Goal: Check status: Check status

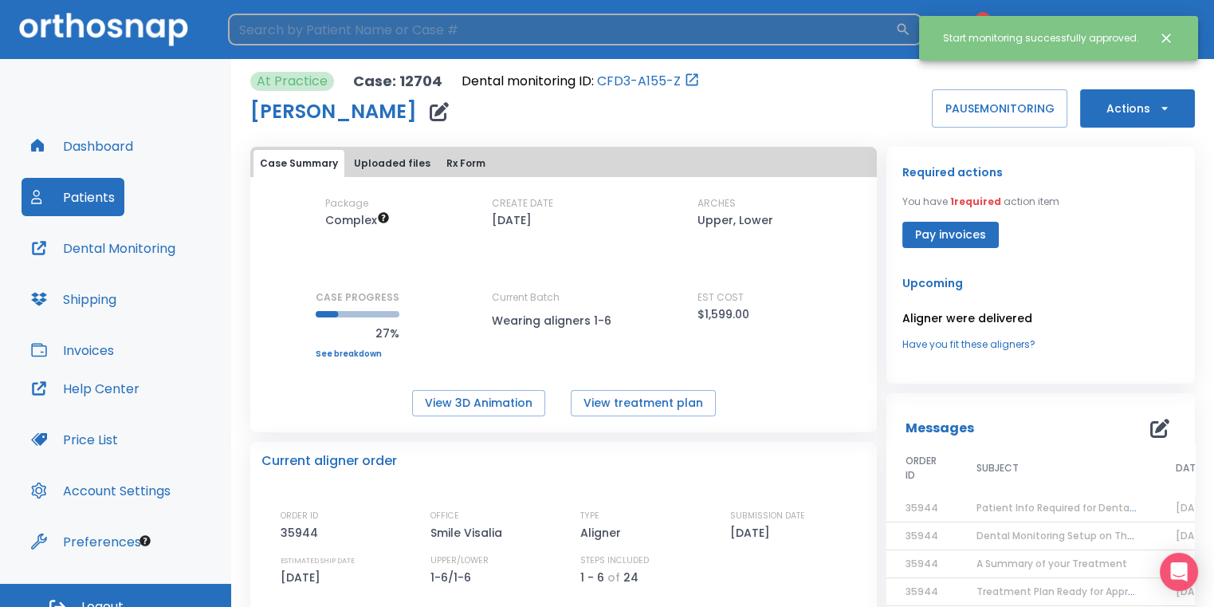
click at [840, 41] on input "search" at bounding box center [561, 30] width 667 height 32
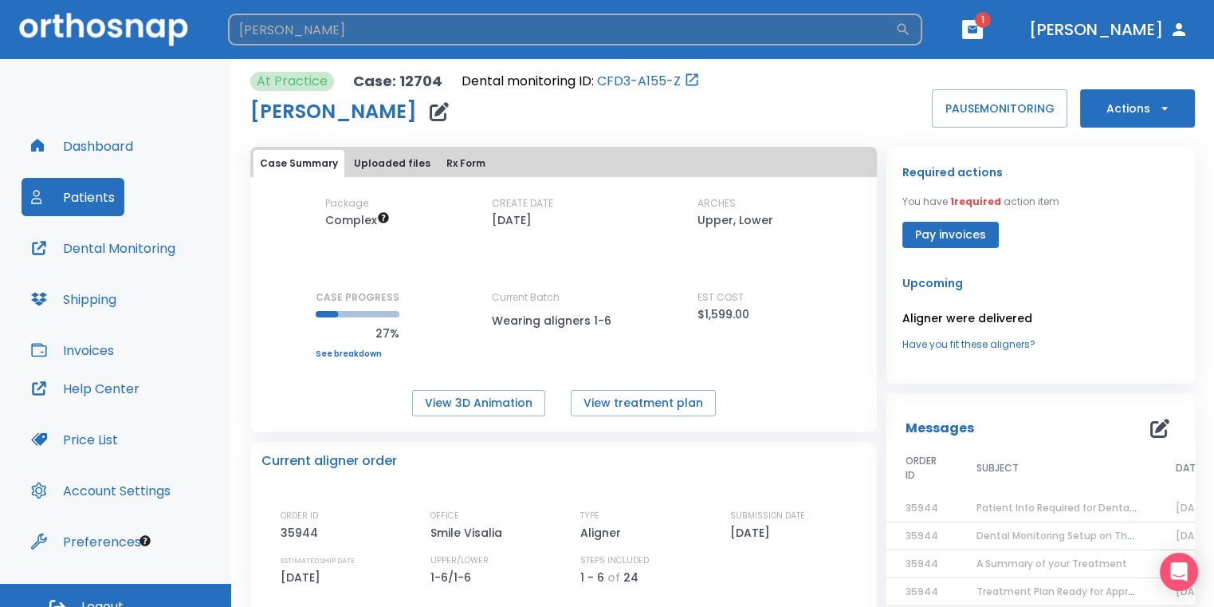
type input "[PERSON_NAME]"
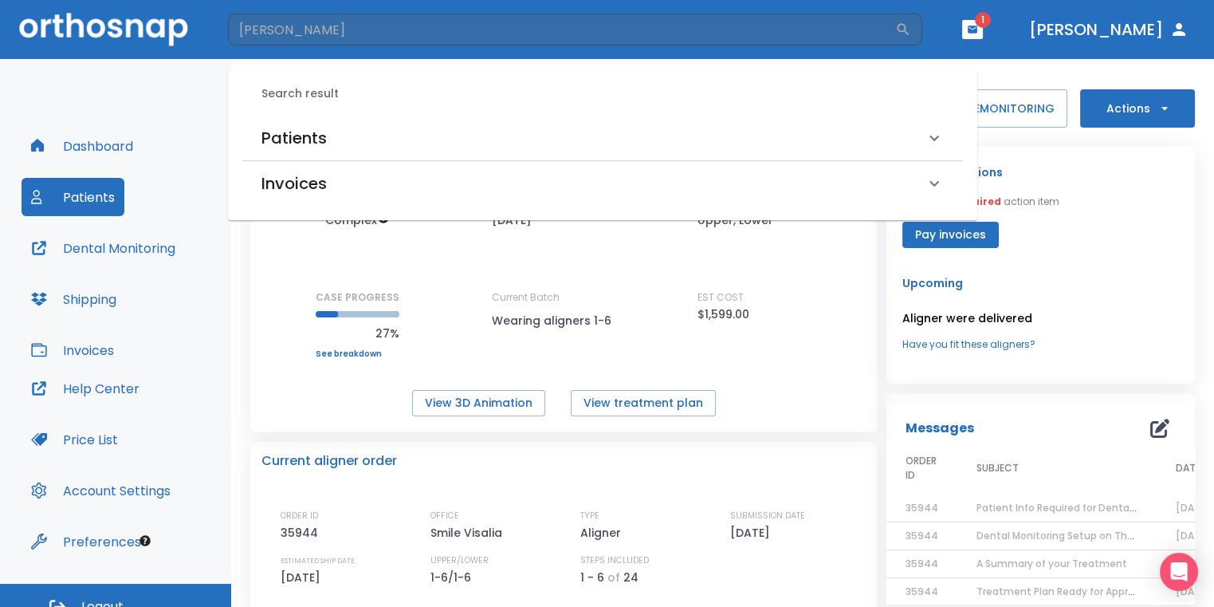
click at [367, 133] on div "Patients" at bounding box center [593, 138] width 663 height 26
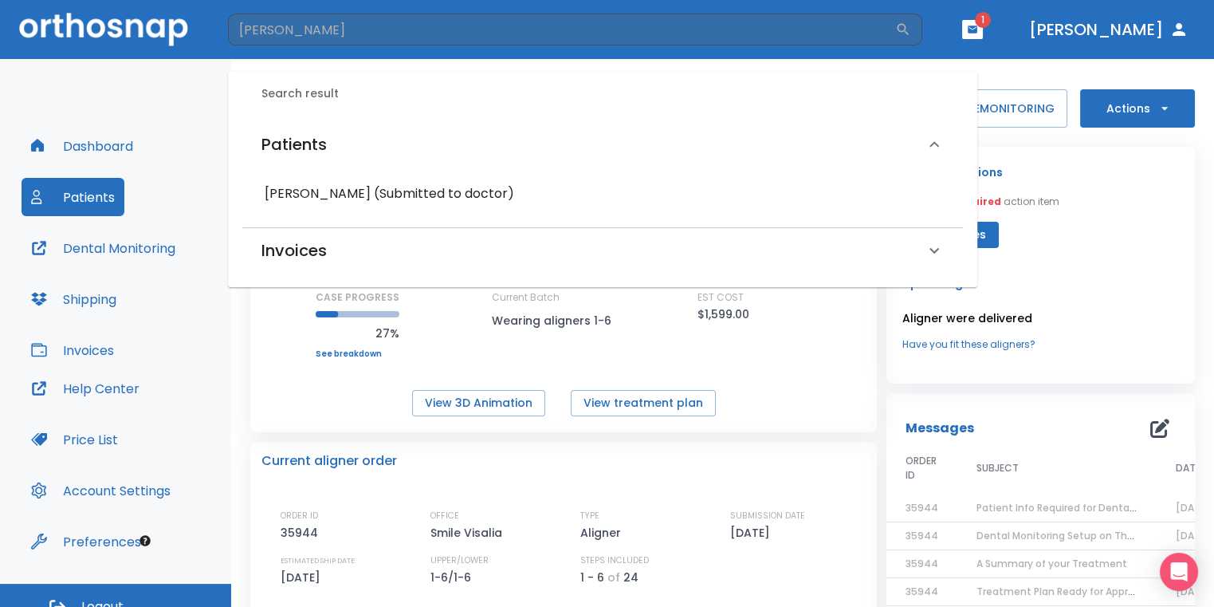
click at [397, 209] on div "[PERSON_NAME] (Submitted to doctor)" at bounding box center [602, 193] width 721 height 41
click at [419, 176] on div "[PERSON_NAME] (Submitted to doctor)" at bounding box center [602, 193] width 721 height 41
click at [505, 200] on h6 "[PERSON_NAME] (Submitted to doctor)" at bounding box center [603, 194] width 676 height 22
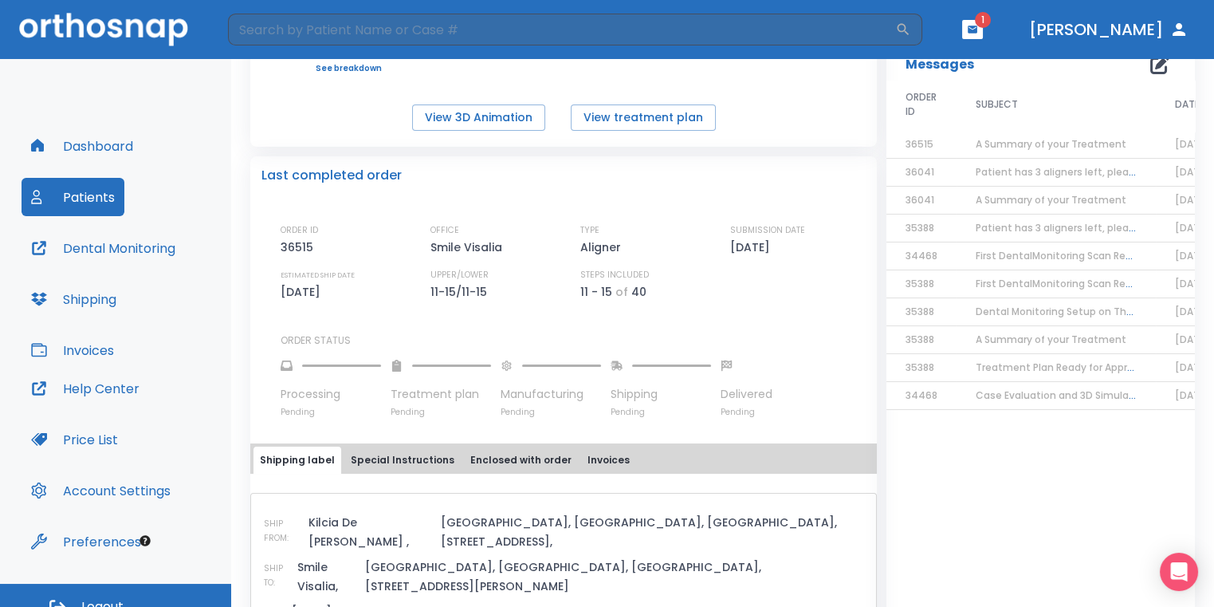
scroll to position [319, 0]
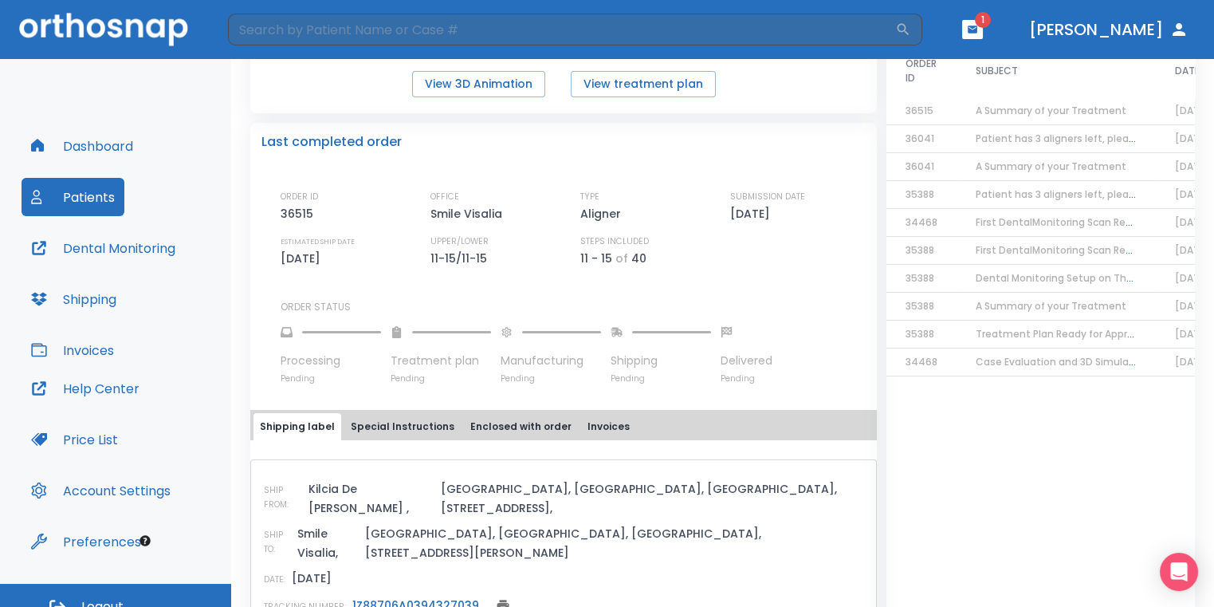
click at [440, 597] on link "1Z88706A0394327039" at bounding box center [415, 605] width 127 height 16
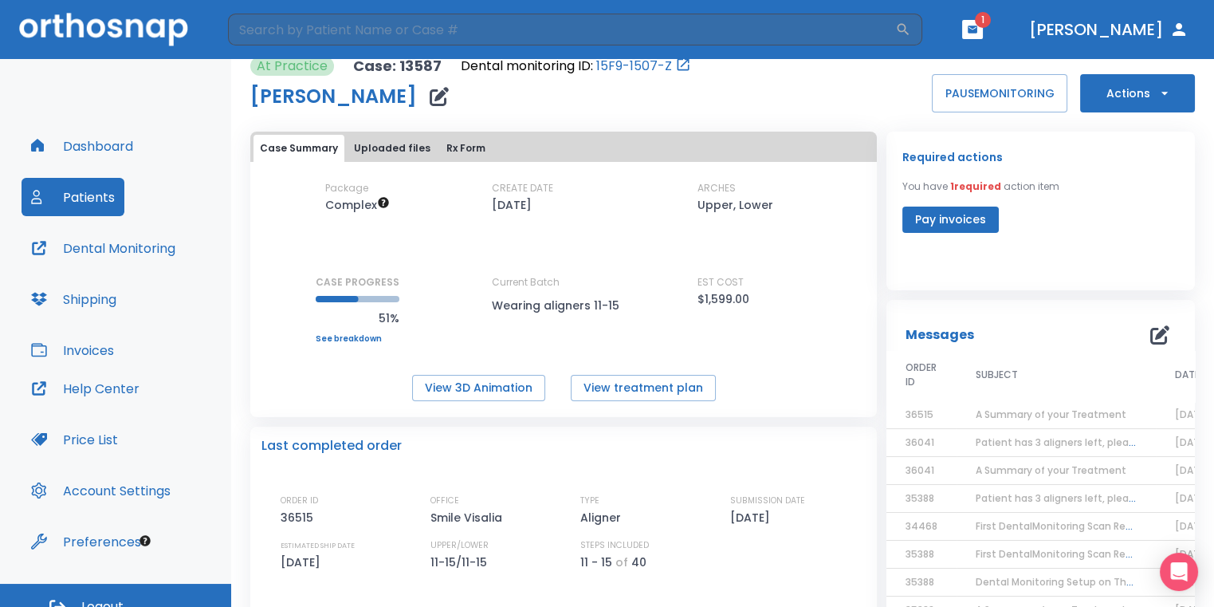
scroll to position [0, 0]
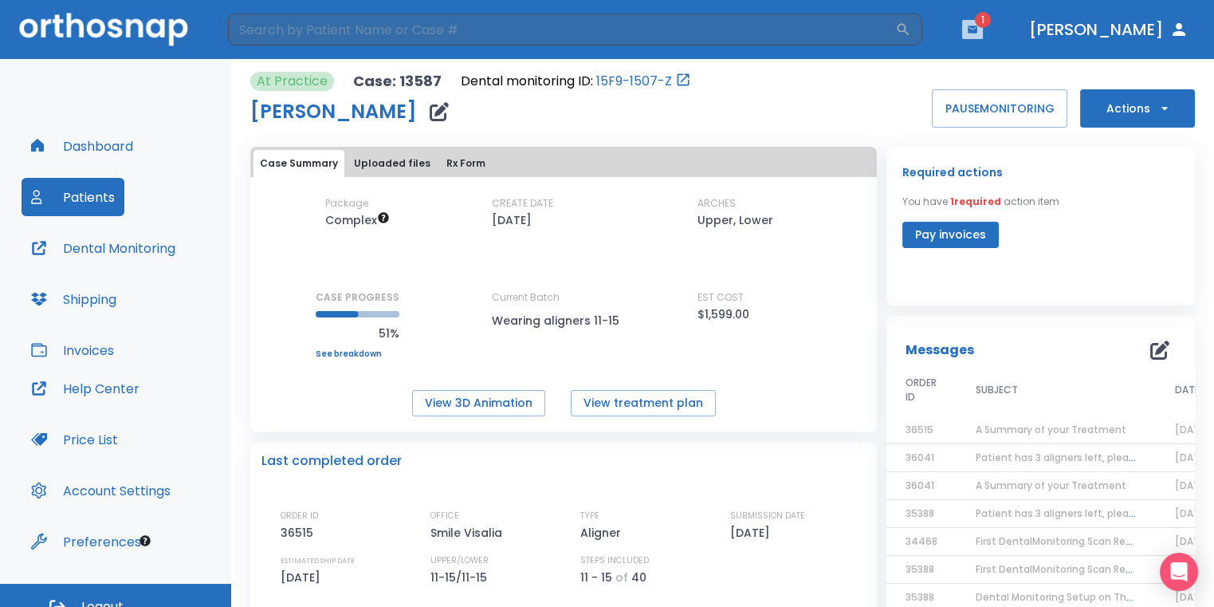
click at [983, 29] on button "button" at bounding box center [972, 29] width 21 height 19
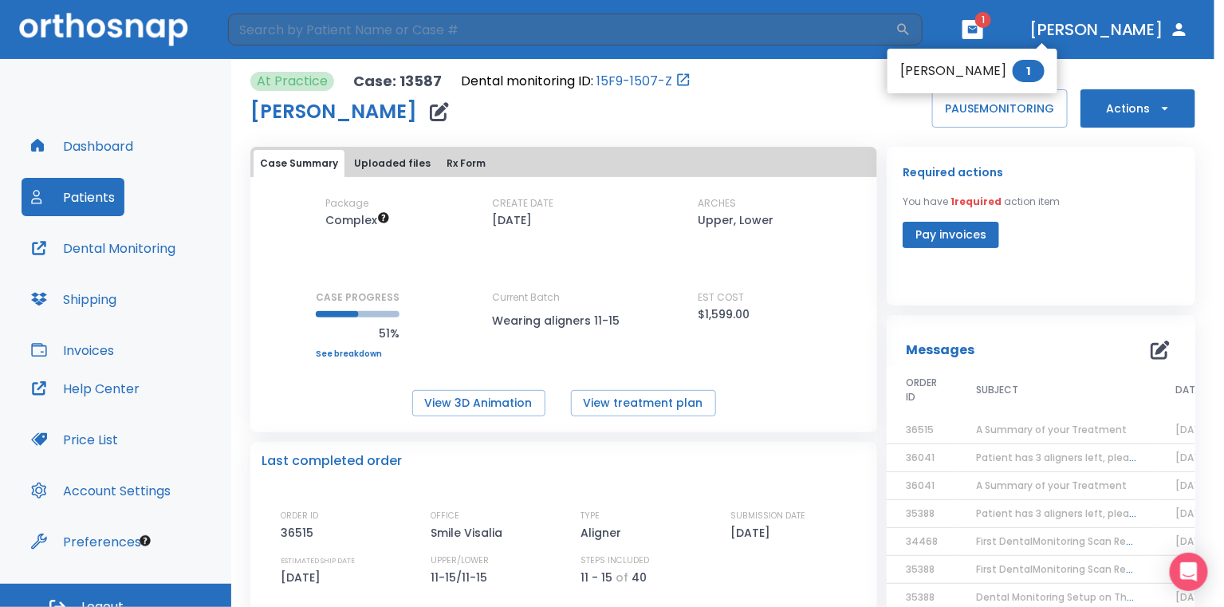
click at [864, 105] on div at bounding box center [612, 303] width 1224 height 607
